Goal: Task Accomplishment & Management: Manage account settings

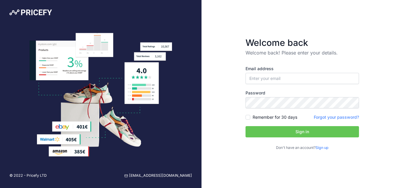
click at [215, 68] on div "Welcome back Welcome back! Please enter your details. Email address Password Si…" at bounding box center [301, 94] width 201 height 188
click at [257, 77] on input "email" at bounding box center [302, 78] width 113 height 11
paste input "danielcoome@int.pl"
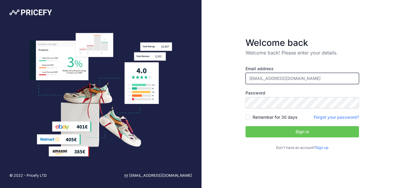
type input "danielcoome@int.pl"
click at [220, 104] on div "Welcome back Welcome back! Please enter your details. Email address danielcoome…" at bounding box center [301, 94] width 201 height 188
click at [305, 135] on button "Sign in" at bounding box center [302, 131] width 113 height 11
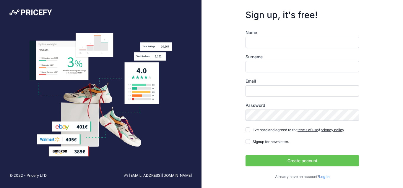
scroll to position [1, 0]
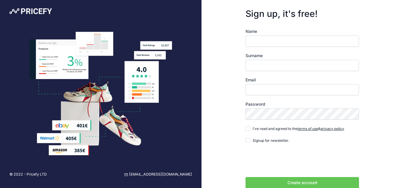
click at [325, 176] on div "Create account Sign in with Google Sign in with LinkedIn" at bounding box center [302, 168] width 113 height 39
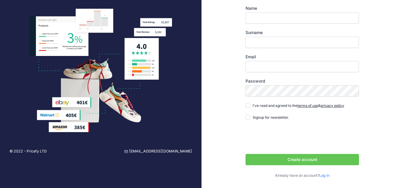
click at [326, 174] on link "Log in" at bounding box center [324, 175] width 10 height 4
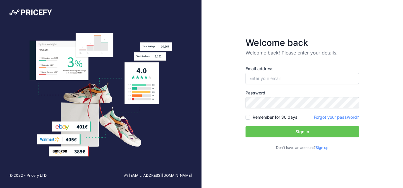
click at [218, 59] on div "Welcome back Welcome back! Please enter your details. Email address Password Si…" at bounding box center [301, 94] width 201 height 188
click at [269, 79] on input "email" at bounding box center [302, 78] width 113 height 11
paste input "frederickcoleman856@gmail.com"
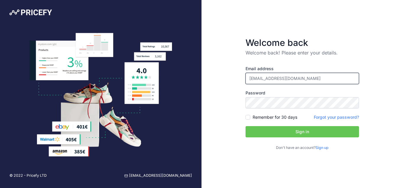
type input "frederickcoleman856@gmail.com"
click at [223, 108] on div "Welcome back Welcome back! Please enter your details. Email address frederickco…" at bounding box center [301, 94] width 201 height 188
click at [274, 129] on button "Sign in" at bounding box center [302, 131] width 113 height 11
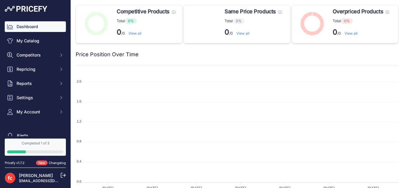
click at [39, 28] on link "Dashboard" at bounding box center [35, 26] width 61 height 11
click at [33, 40] on link "My Catalog" at bounding box center [35, 40] width 61 height 11
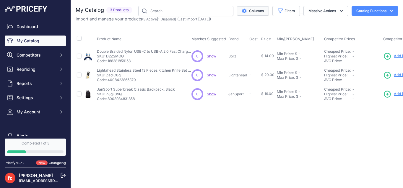
click at [263, 11] on button "Columns" at bounding box center [253, 10] width 32 height 9
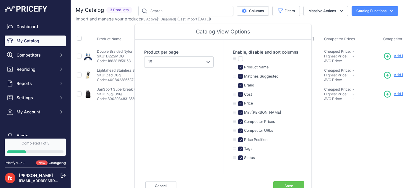
scroll to position [32, 0]
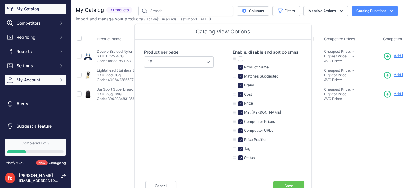
click at [25, 82] on span "My Account" at bounding box center [36, 80] width 39 height 6
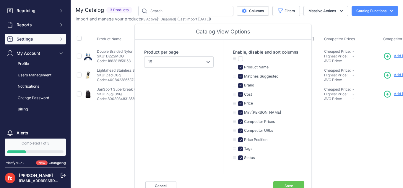
scroll to position [5, 0]
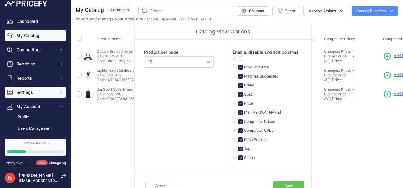
click at [29, 90] on span "Settings" at bounding box center [36, 92] width 39 height 6
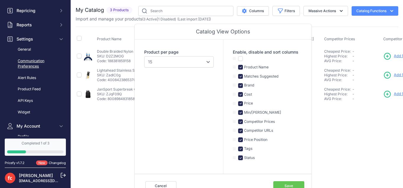
scroll to position [0, 0]
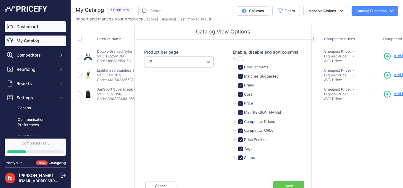
click at [21, 25] on link "Dashboard" at bounding box center [35, 26] width 61 height 11
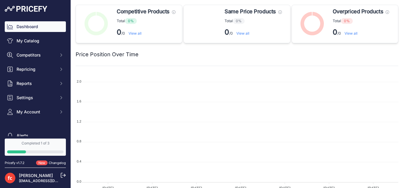
click at [17, 9] on img at bounding box center [26, 9] width 43 height 6
click at [30, 8] on img at bounding box center [26, 9] width 43 height 6
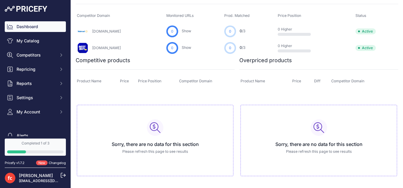
click at [61, 175] on icon at bounding box center [63, 174] width 5 height 5
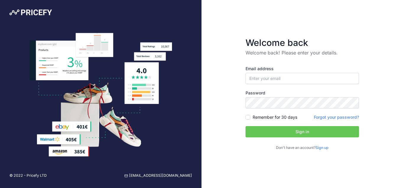
drag, startPoint x: 195, startPoint y: 174, endPoint x: 160, endPoint y: 175, distance: 34.6
click at [160, 175] on div "© 2022 - Pricefy LTD support@pricefy.io" at bounding box center [100, 175] width 201 height 25
copy link "support@pricefy.io"
click at [260, 78] on input "email" at bounding box center [302, 78] width 113 height 11
drag, startPoint x: 195, startPoint y: 176, endPoint x: 161, endPoint y: 176, distance: 34.0
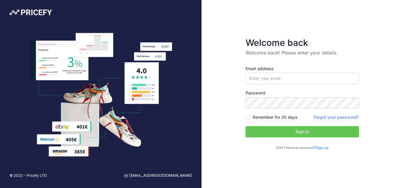
click at [161, 176] on div "© 2022 - Pricefy LTD support@pricefy.io" at bounding box center [100, 175] width 201 height 25
copy link "support@pricefy.io"
